Goal: Task Accomplishment & Management: Manage account settings

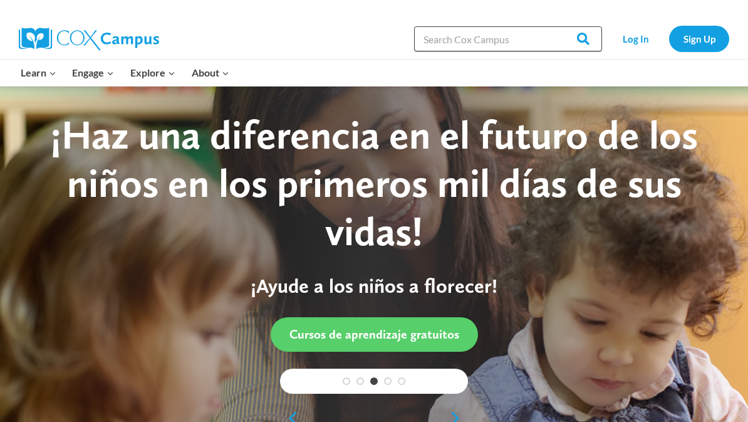
click at [469, 41] on input "Search in https://coxcampus.org/" at bounding box center [508, 38] width 188 height 25
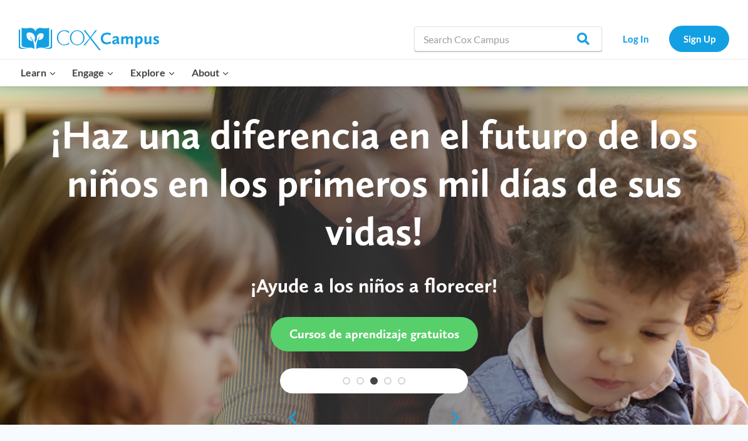
click at [639, 37] on link "Log In" at bounding box center [635, 39] width 55 height 26
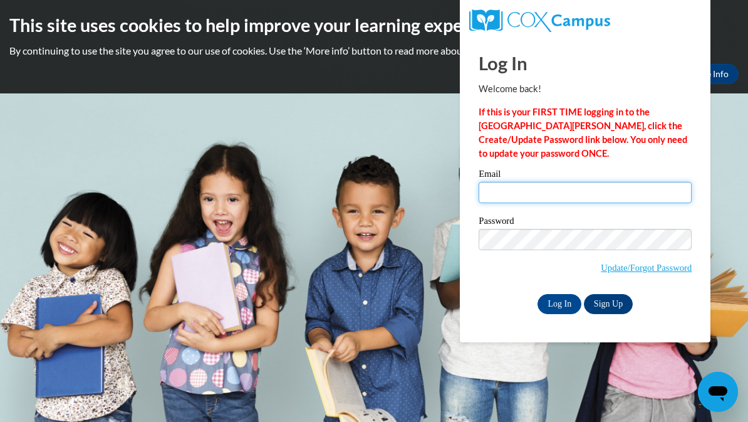
click at [504, 187] on input "Email" at bounding box center [585, 192] width 213 height 21
type input "nicnakevans19@gmail.com"
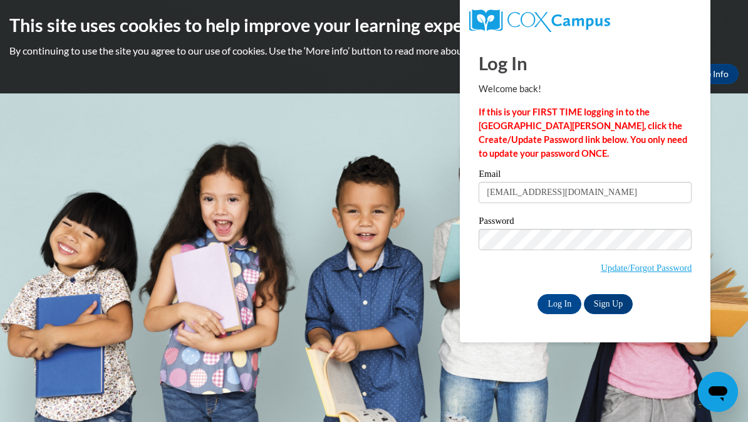
click at [556, 313] on input "Log In" at bounding box center [560, 304] width 44 height 20
click at [555, 294] on input "Log In" at bounding box center [560, 304] width 44 height 20
click at [556, 303] on input "Log In" at bounding box center [560, 304] width 44 height 20
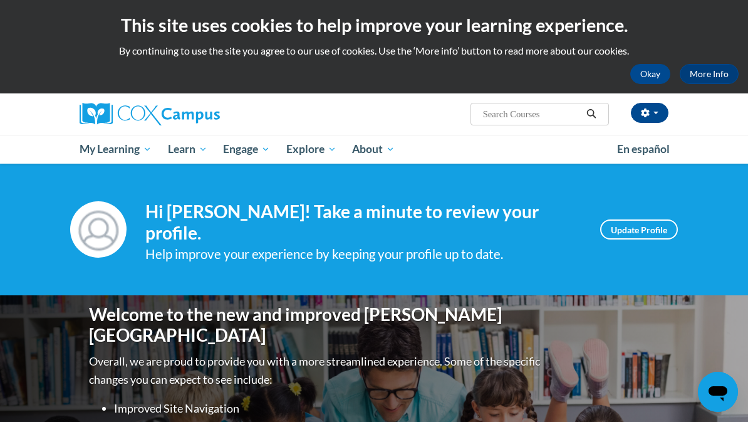
click at [0, 0] on link "My Course Progress" at bounding box center [0, 0] width 0 height 0
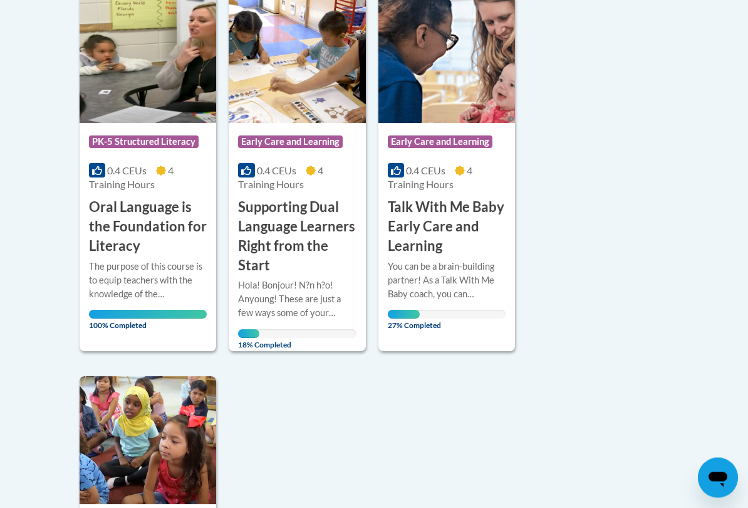
scroll to position [326, 0]
click at [404, 174] on span at bounding box center [396, 170] width 16 height 14
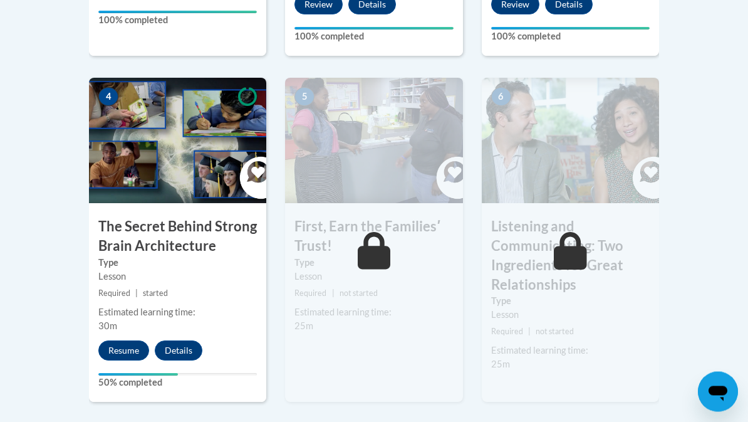
click at [129, 341] on button "Resume" at bounding box center [123, 351] width 51 height 20
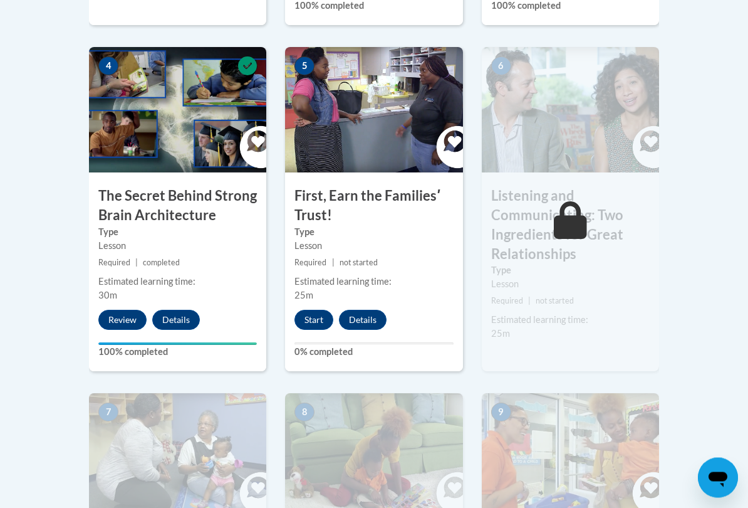
scroll to position [749, 0]
click at [328, 310] on button "Start" at bounding box center [314, 320] width 39 height 20
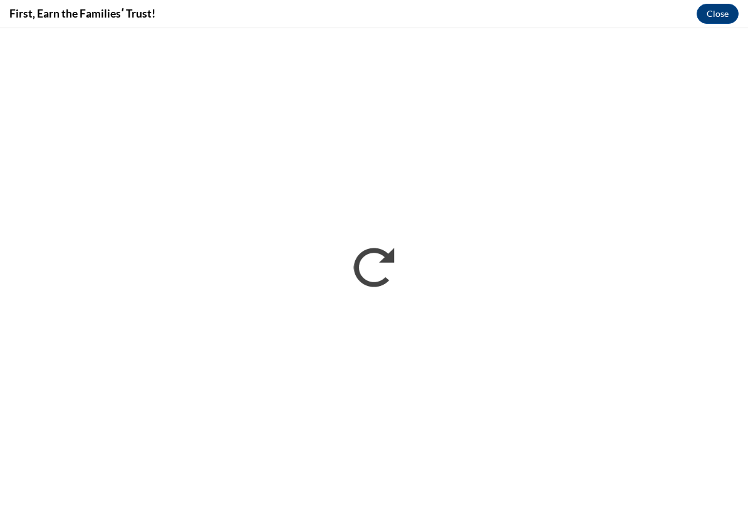
scroll to position [0, 0]
